Goal: Transaction & Acquisition: Book appointment/travel/reservation

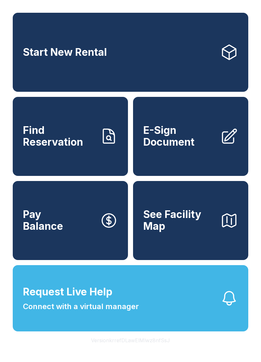
click at [70, 56] on span "Start New Rental" at bounding box center [65, 52] width 84 height 12
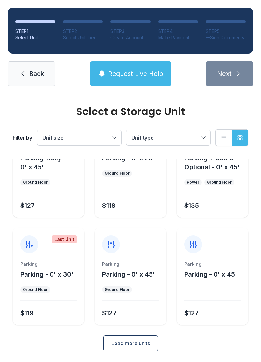
scroll to position [49, 0]
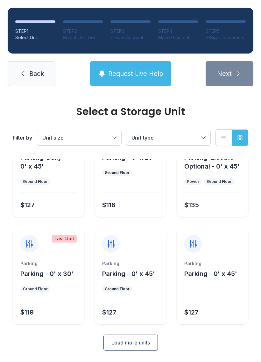
click at [126, 350] on button "Load more units" at bounding box center [130, 342] width 54 height 16
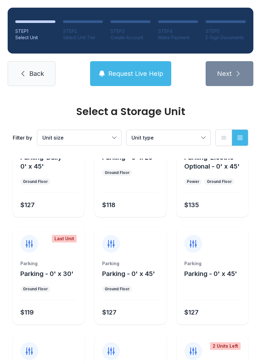
click at [120, 339] on div at bounding box center [131, 346] width 72 height 25
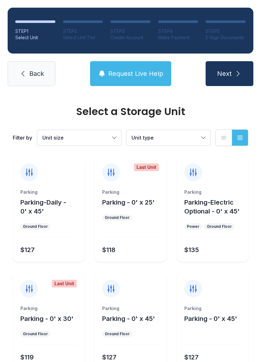
scroll to position [4, 0]
click at [124, 129] on div "Filter by Unit size Unit type List view Grid view" at bounding box center [131, 138] width 236 height 42
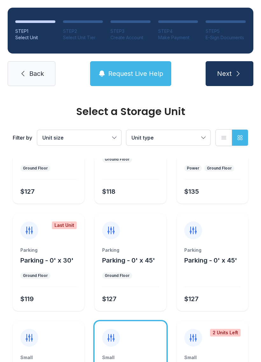
scroll to position [62, 0]
click at [121, 132] on button "Unit size" at bounding box center [79, 137] width 84 height 15
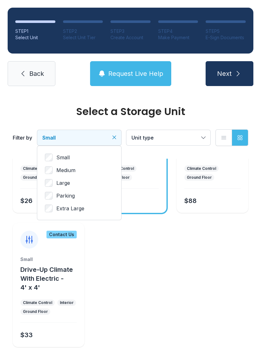
scroll to position [59, 0]
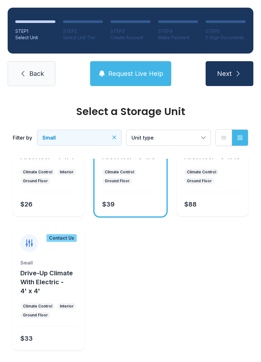
click at [72, 191] on div "Small Climate Control First Floor - 4' x 4' Climate Control Interior Ground Flo…" at bounding box center [49, 175] width 72 height 82
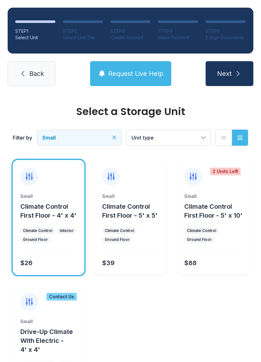
scroll to position [0, 0]
click at [48, 211] on span "Climate Control First Floor - 4' x 4'" at bounding box center [48, 211] width 56 height 17
click at [40, 212] on span "Climate Control First Floor - 4' x 4'" at bounding box center [48, 211] width 56 height 17
click at [165, 28] on li "STEP 4 Make Payment" at bounding box center [178, 30] width 40 height 20
click at [167, 32] on div "STEP 4" at bounding box center [178, 31] width 40 height 6
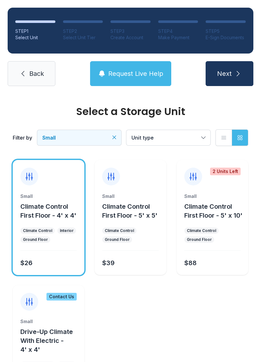
click at [170, 31] on div "STEP 4" at bounding box center [178, 31] width 40 height 6
click at [170, 30] on div "STEP 4" at bounding box center [178, 31] width 40 height 6
click at [172, 34] on div "STEP 4" at bounding box center [178, 31] width 40 height 6
click at [172, 26] on li "STEP 4 Make Payment" at bounding box center [178, 30] width 40 height 20
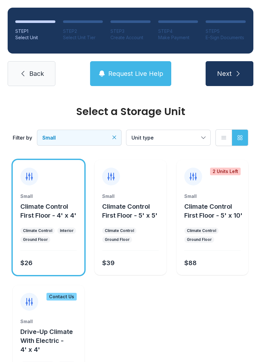
click at [166, 32] on div "STEP 4" at bounding box center [178, 31] width 40 height 6
click at [168, 28] on div "STEP 4" at bounding box center [178, 31] width 40 height 6
click at [169, 30] on div "STEP 4" at bounding box center [178, 31] width 40 height 6
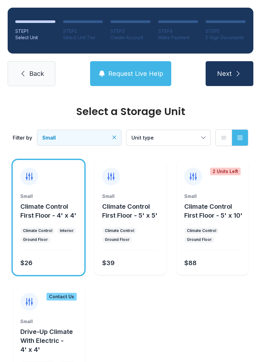
click at [167, 34] on div "STEP 4" at bounding box center [178, 31] width 40 height 6
click at [167, 33] on div "STEP 4" at bounding box center [178, 31] width 40 height 6
click at [182, 34] on div "Make Payment" at bounding box center [178, 37] width 40 height 6
click at [177, 31] on div "STEP 4" at bounding box center [178, 31] width 40 height 6
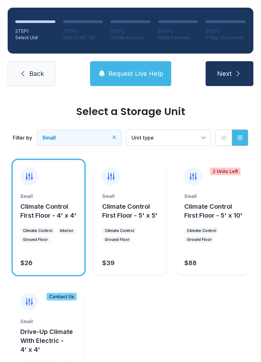
click at [29, 72] on span "Back" at bounding box center [36, 73] width 15 height 9
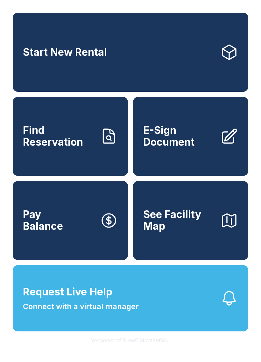
click at [80, 50] on span "Start New Rental" at bounding box center [65, 52] width 84 height 12
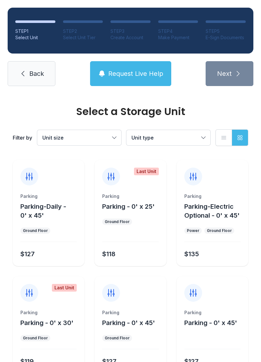
click at [167, 8] on ol "STEP 1 Select Unit STEP 2 Select Unit Tier STEP 3 Create Account STEP 4 Make Pa…" at bounding box center [131, 31] width 246 height 46
click at [171, 24] on li "STEP 4 Make Payment" at bounding box center [178, 30] width 40 height 20
click at [172, 11] on ol "STEP 1 Select Unit STEP 2 Select Unit Tier STEP 3 Create Account STEP 4 Make Pa…" at bounding box center [131, 31] width 246 height 46
click at [174, 20] on ol "STEP 1 Select Unit STEP 2 Select Unit Tier STEP 3 Create Account STEP 4 Make Pa…" at bounding box center [131, 31] width 246 height 46
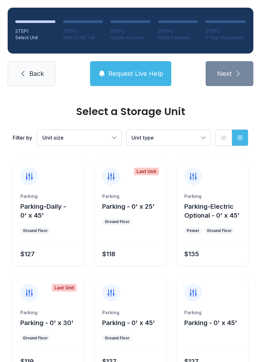
click at [174, 19] on ol "STEP 1 Select Unit STEP 2 Select Unit Tier STEP 3 Create Account STEP 4 Make Pa…" at bounding box center [131, 31] width 246 height 46
click at [173, 27] on li "STEP 4 Make Payment" at bounding box center [178, 30] width 40 height 20
click at [172, 27] on li "STEP 4 Make Payment" at bounding box center [178, 30] width 40 height 20
click at [177, 27] on li "STEP 4 Make Payment" at bounding box center [178, 30] width 40 height 20
click at [176, 27] on li "STEP 4 Make Payment" at bounding box center [178, 30] width 40 height 20
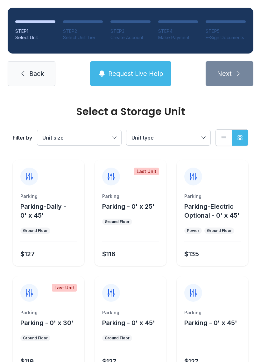
click at [65, 40] on div "Select Unit Tier" at bounding box center [83, 37] width 40 height 6
click at [121, 32] on div "STEP 3" at bounding box center [131, 31] width 40 height 6
click at [171, 35] on div "Make Payment" at bounding box center [178, 37] width 40 height 6
click at [167, 34] on div "STEP 4" at bounding box center [178, 31] width 40 height 6
click at [172, 33] on div "STEP 4" at bounding box center [178, 31] width 40 height 6
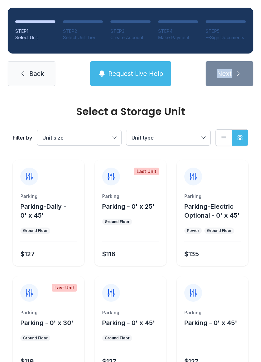
click at [33, 65] on link "Back" at bounding box center [32, 73] width 48 height 25
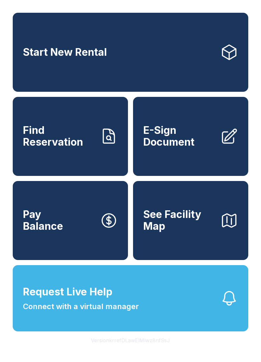
click at [67, 54] on span "Start New Rental" at bounding box center [65, 52] width 84 height 12
